Goal: Transaction & Acquisition: Purchase product/service

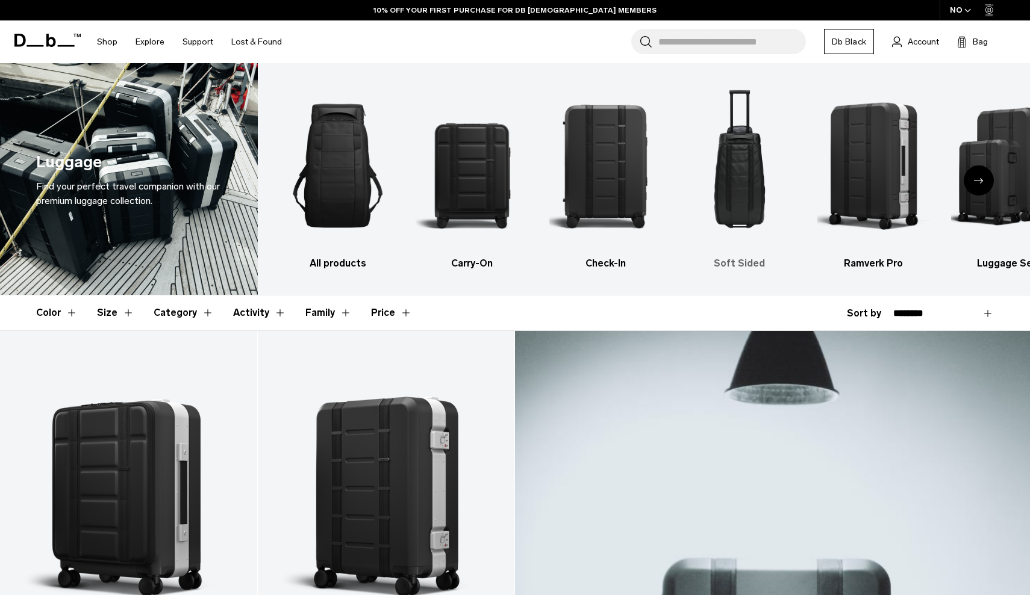
click at [739, 196] on img "4 / 6" at bounding box center [739, 165] width 113 height 169
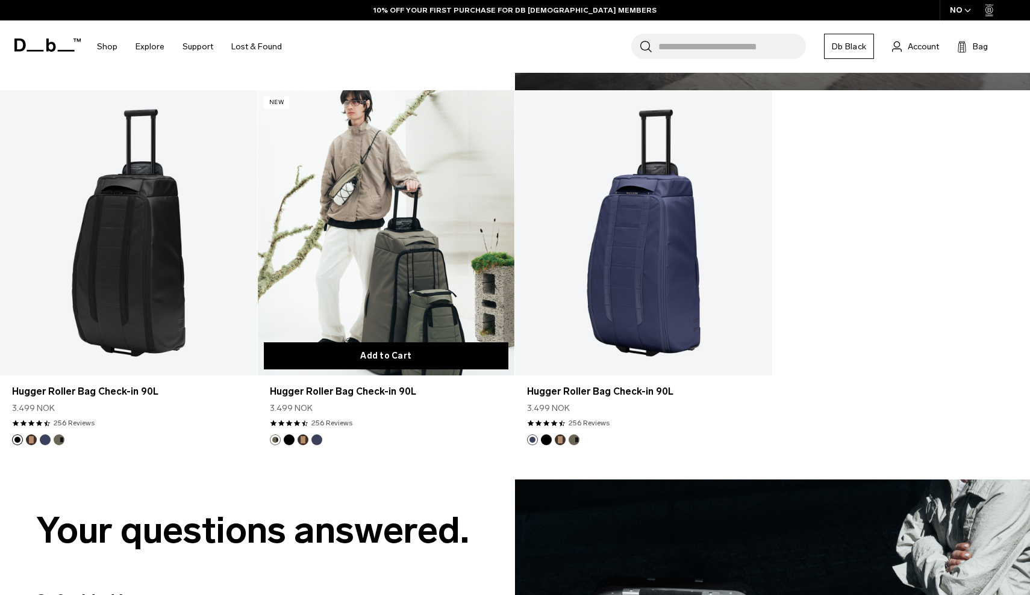
scroll to position [1002, 0]
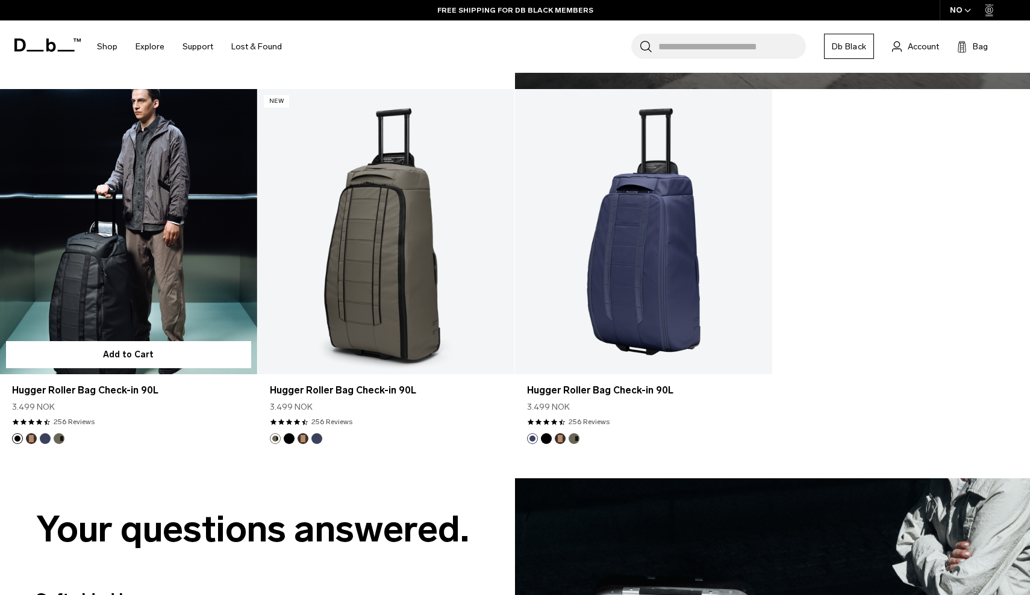
click at [173, 294] on link "Hugger Roller Bag Check-in 90L" at bounding box center [128, 231] width 257 height 285
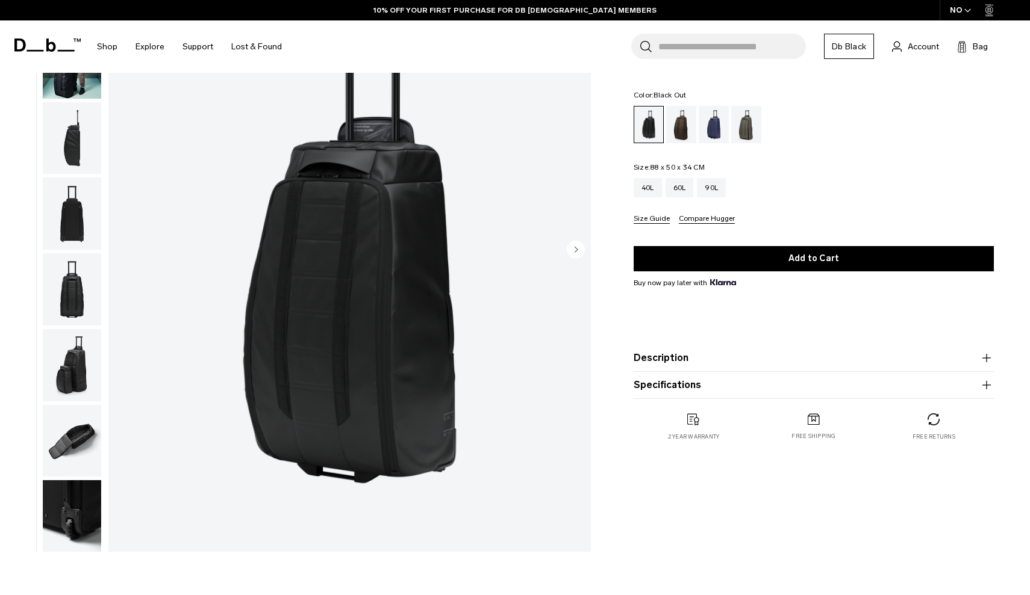
scroll to position [124, 0]
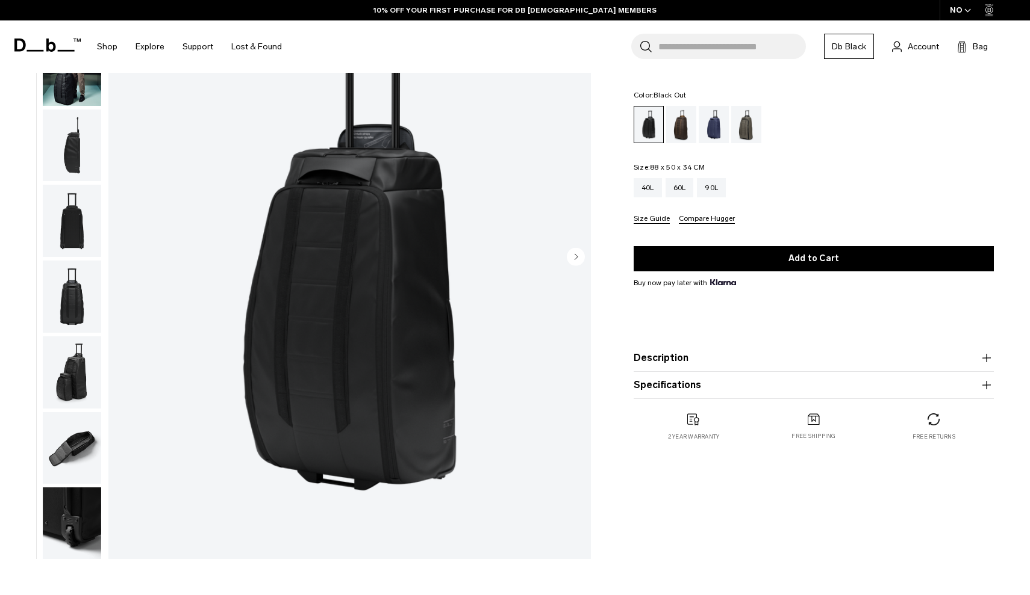
click at [574, 255] on circle "Next slide" at bounding box center [576, 257] width 18 height 18
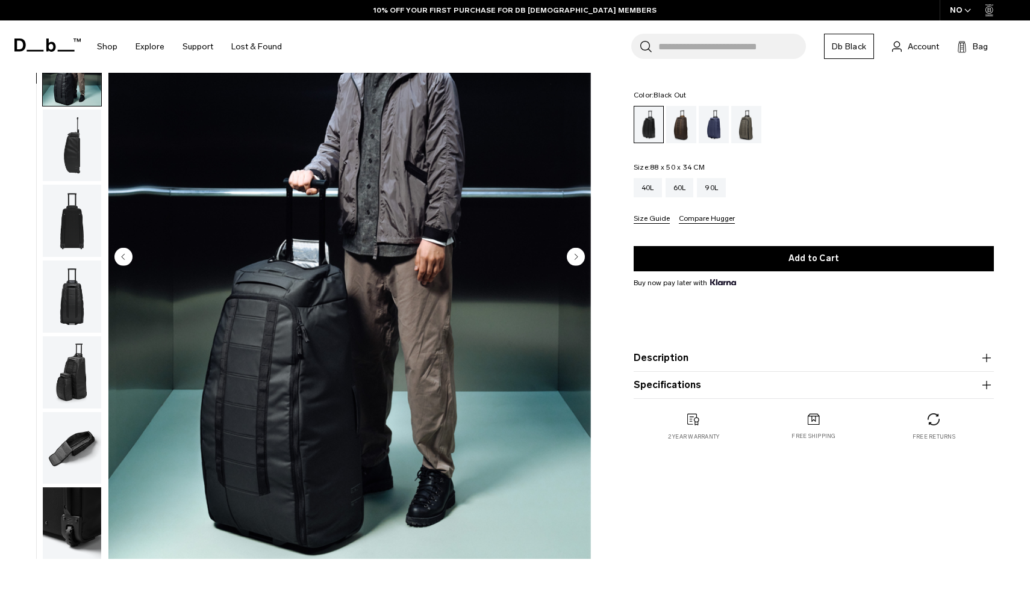
scroll to position [76, 0]
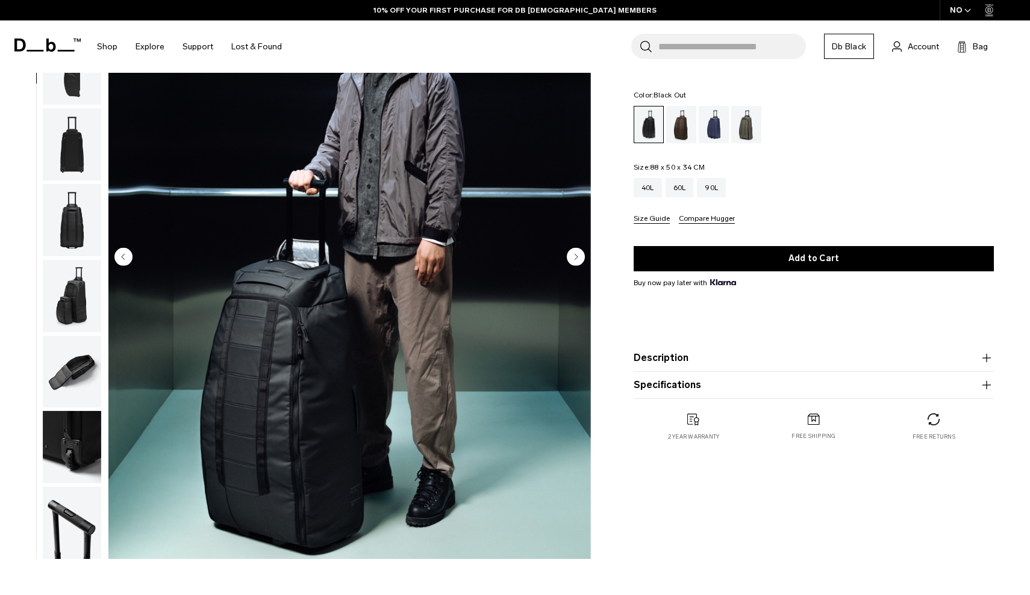
click at [574, 255] on circle "Next slide" at bounding box center [576, 257] width 18 height 18
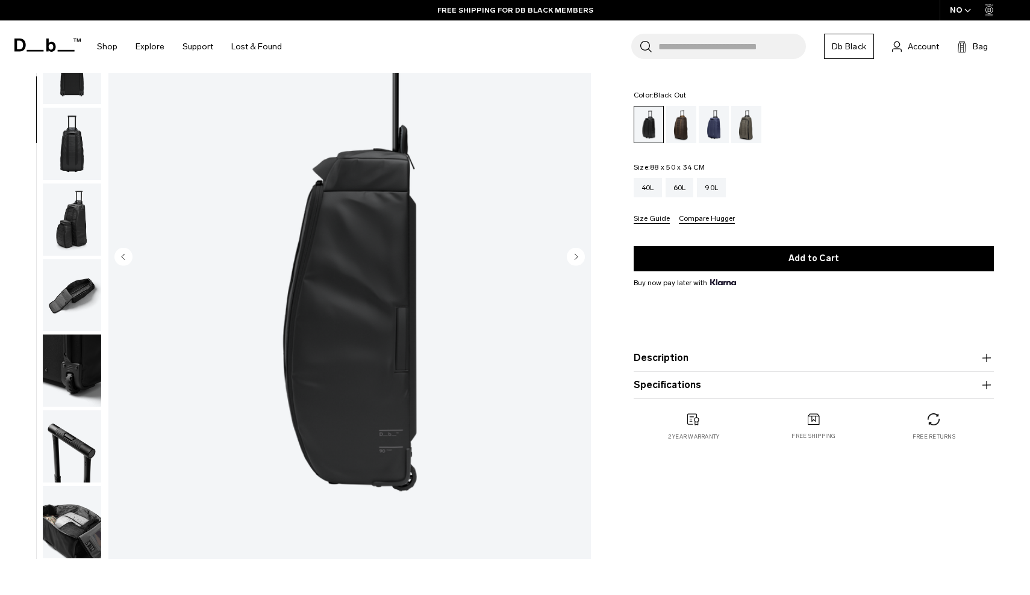
click at [574, 255] on circle "Next slide" at bounding box center [576, 257] width 18 height 18
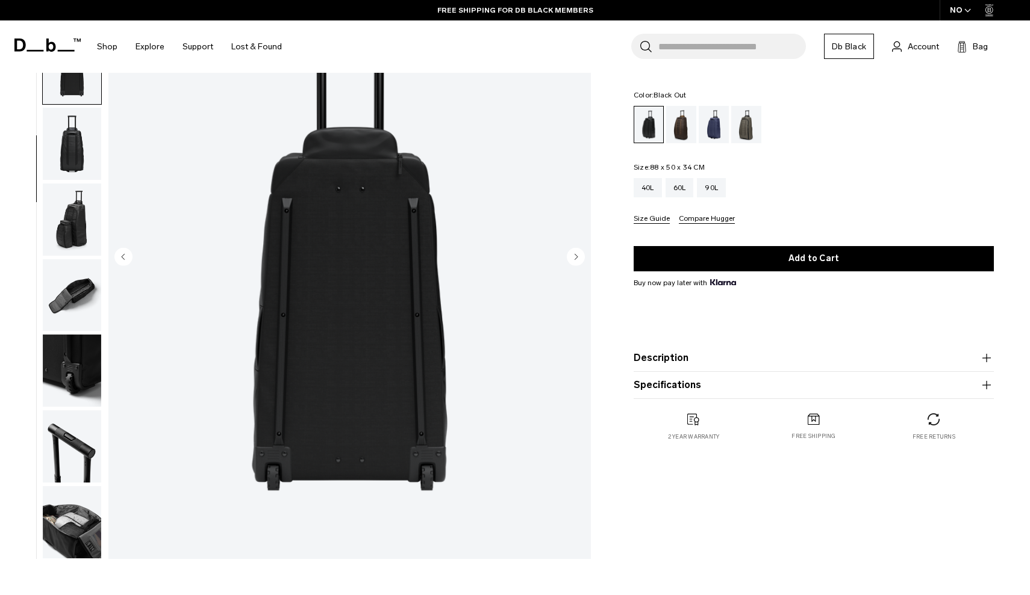
click at [574, 255] on circle "Next slide" at bounding box center [576, 257] width 18 height 18
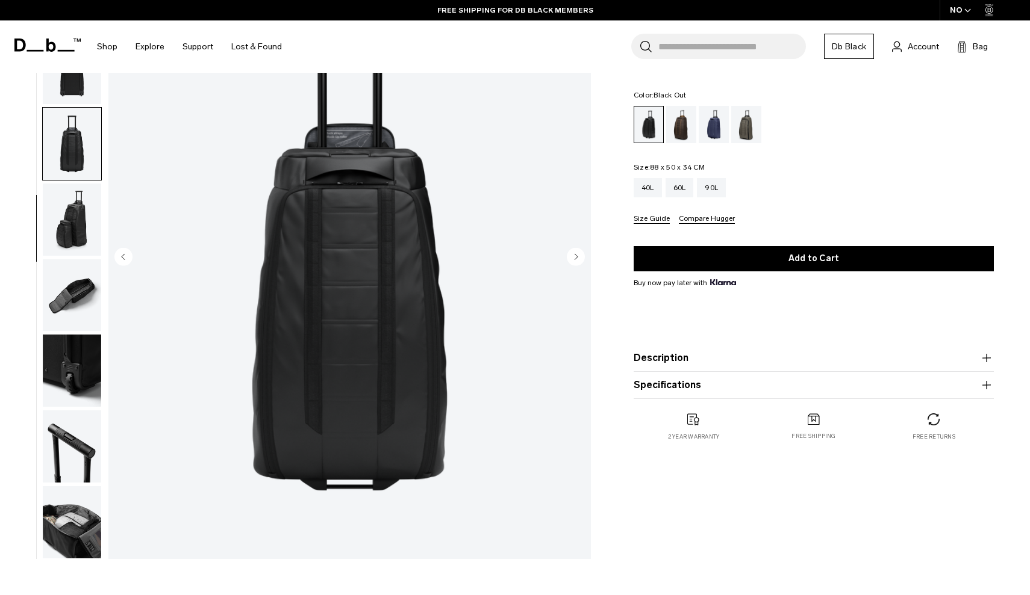
click at [574, 255] on circle "Next slide" at bounding box center [576, 257] width 18 height 18
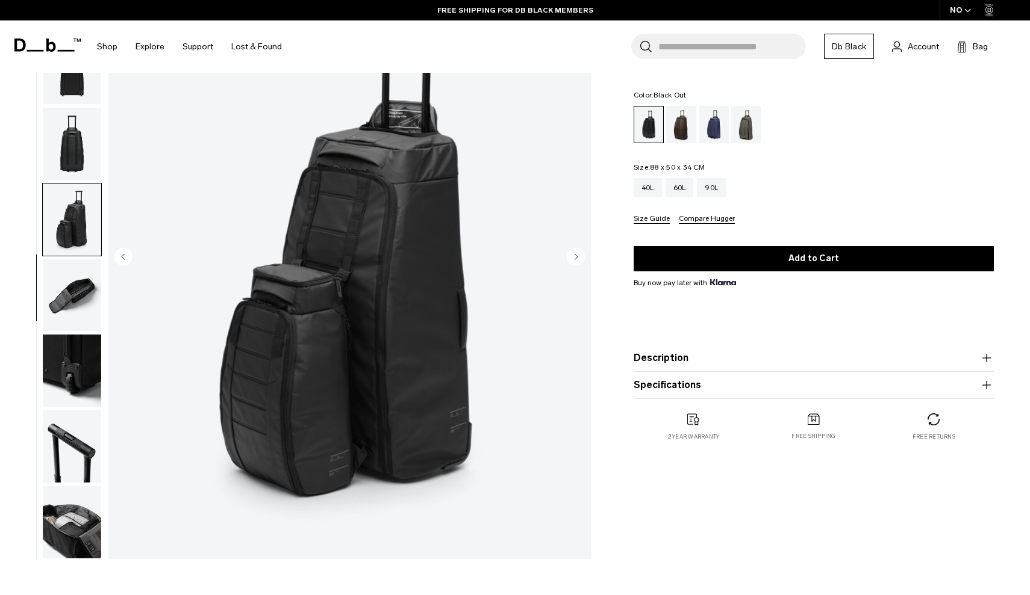
click at [574, 255] on circle "Next slide" at bounding box center [576, 257] width 18 height 18
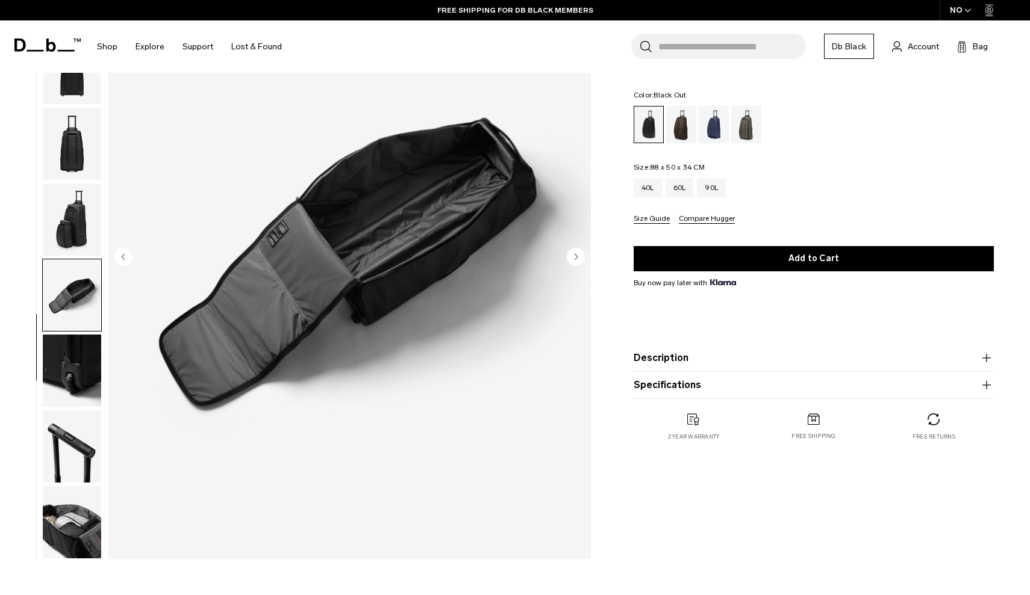
click at [574, 255] on circle "Next slide" at bounding box center [576, 257] width 18 height 18
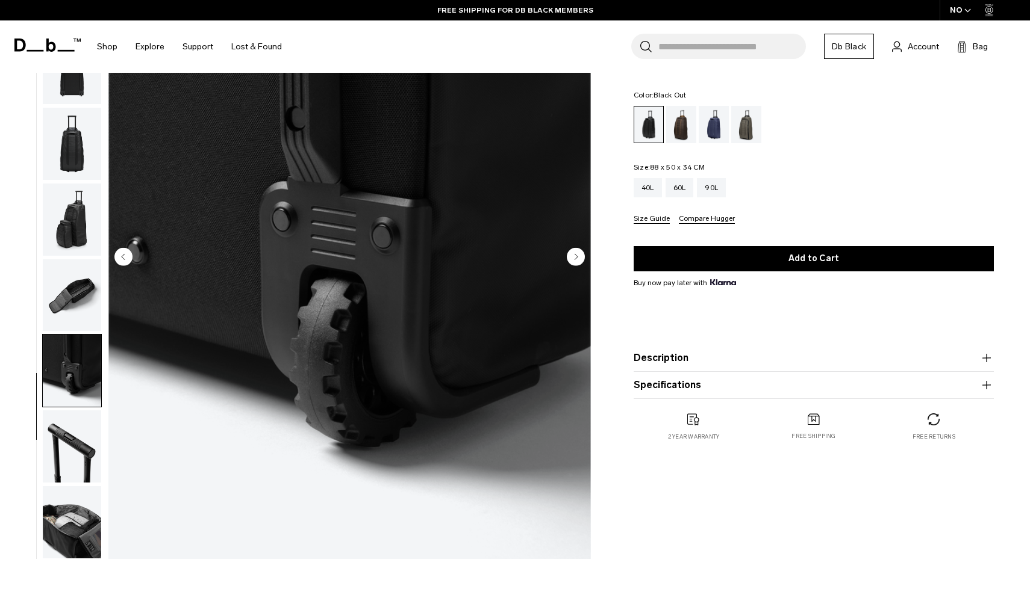
click at [574, 255] on circle "Next slide" at bounding box center [576, 257] width 18 height 18
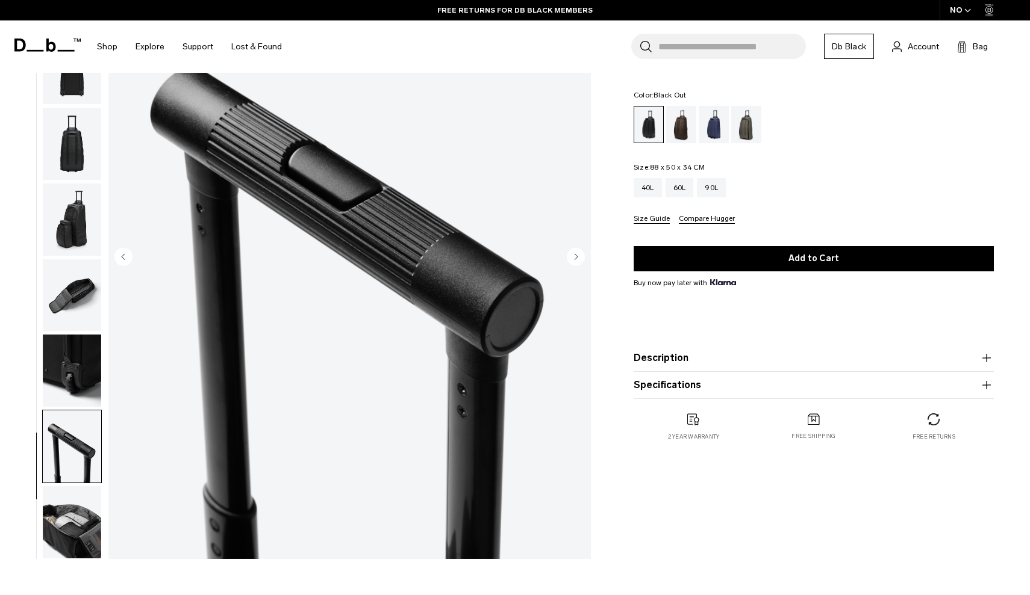
click at [574, 255] on circle "Next slide" at bounding box center [576, 257] width 18 height 18
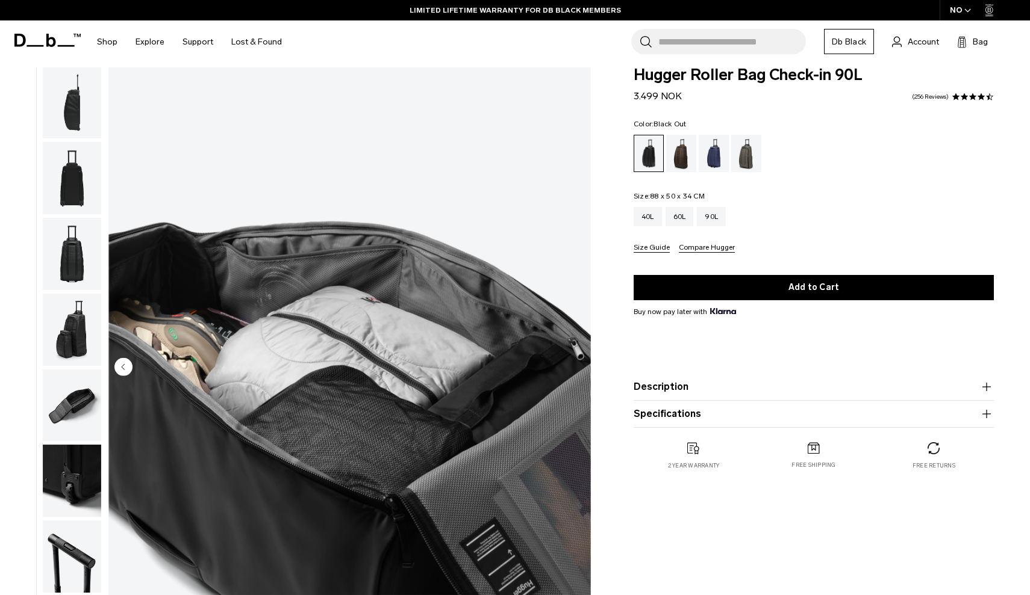
scroll to position [14, 0]
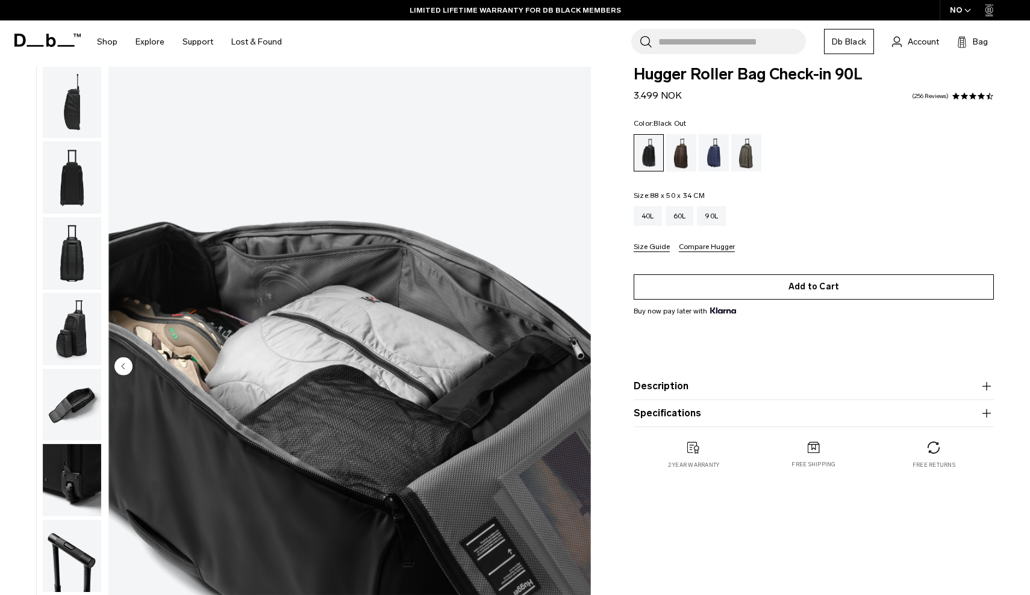
click at [684, 284] on button "Add to Cart" at bounding box center [813, 287] width 360 height 25
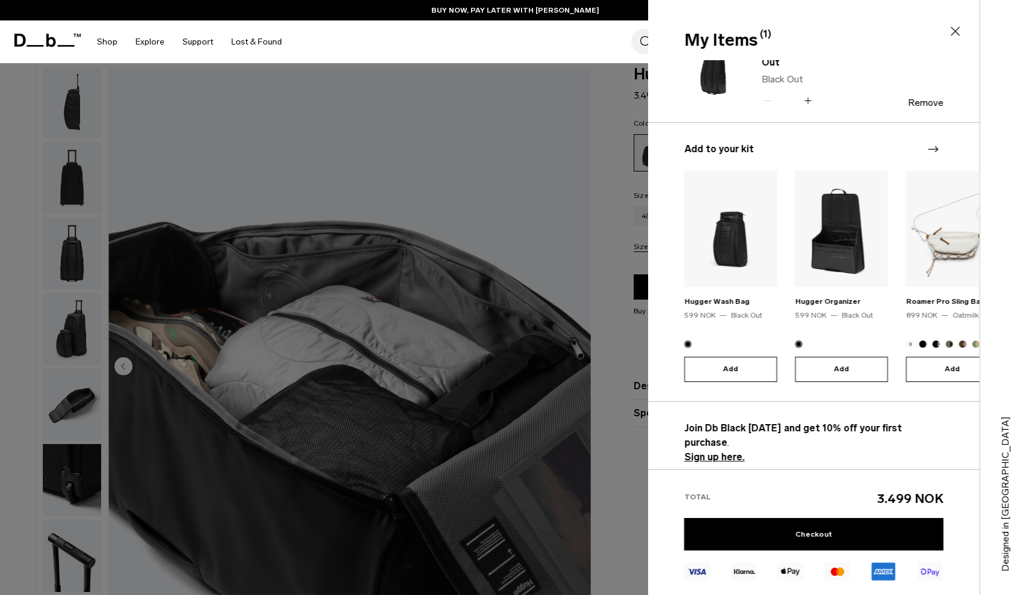
scroll to position [35, 0]
click at [598, 275] on div at bounding box center [515, 297] width 1030 height 595
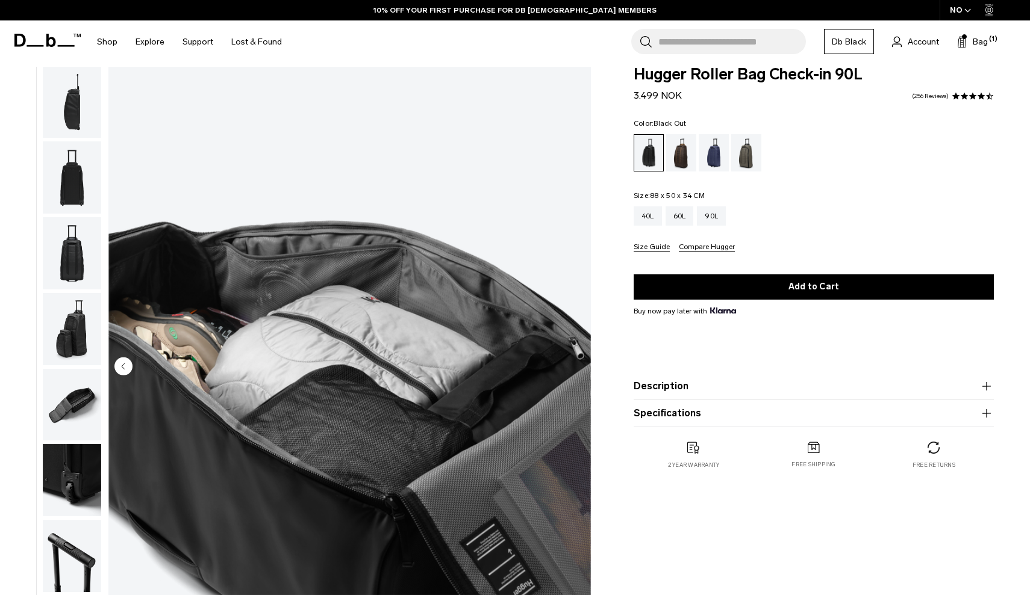
click at [81, 108] on img "button" at bounding box center [72, 102] width 58 height 72
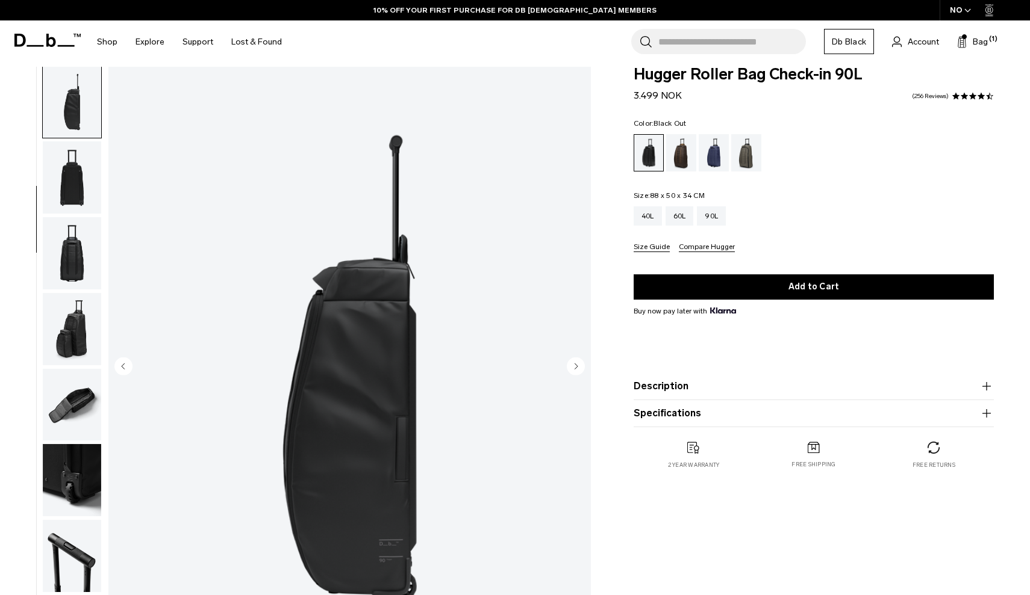
click at [84, 184] on img "button" at bounding box center [72, 177] width 58 height 72
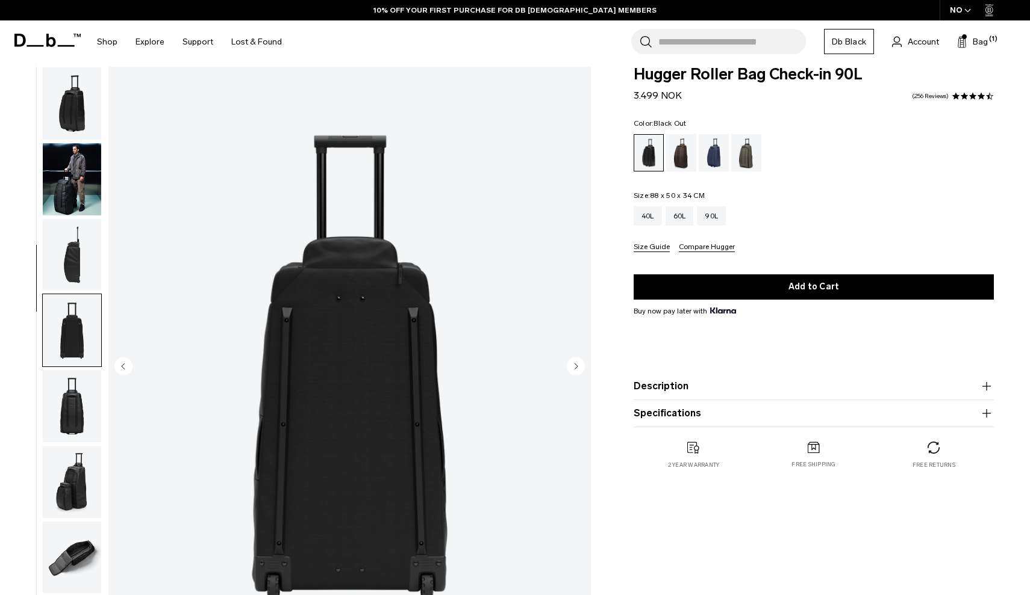
scroll to position [0, 0]
click at [63, 113] on img "button" at bounding box center [72, 103] width 58 height 72
